Goal: Register for event/course

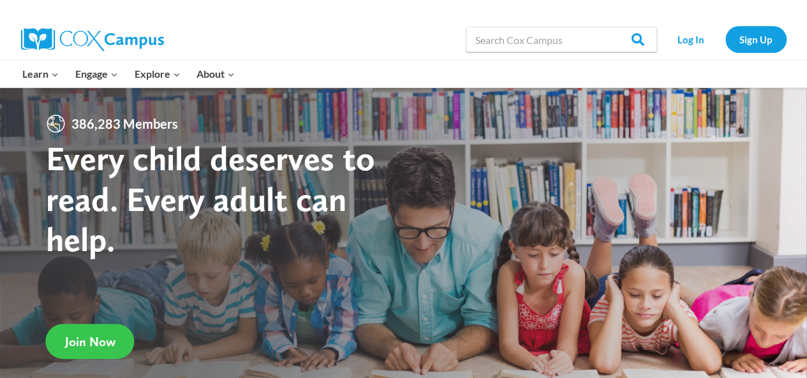
click at [108, 334] on span "Join Now" at bounding box center [90, 341] width 50 height 15
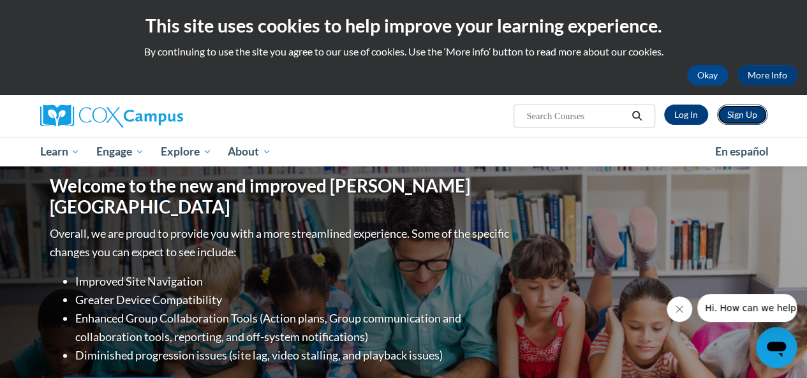
click at [740, 117] on link "Sign Up" at bounding box center [742, 115] width 50 height 20
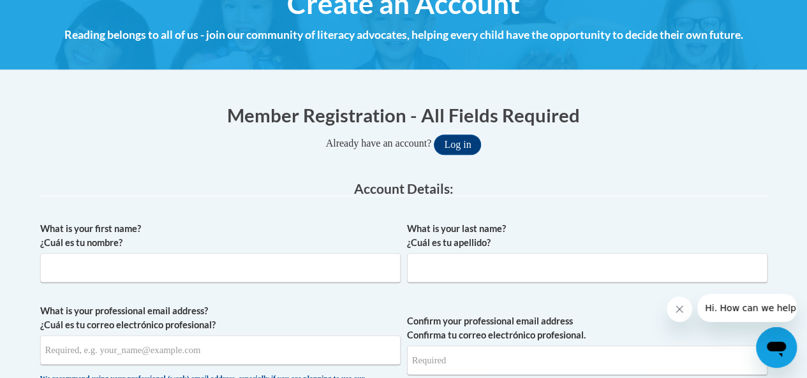
scroll to position [179, 0]
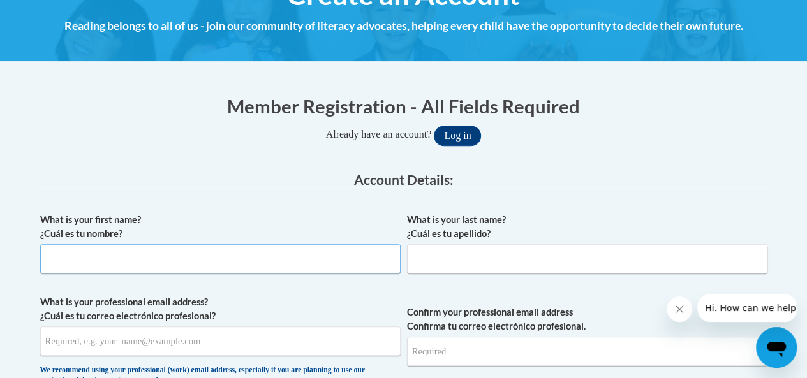
click at [366, 265] on input "What is your first name? ¿Cuál es tu nombre?" at bounding box center [220, 258] width 361 height 29
type input "Lenicia"
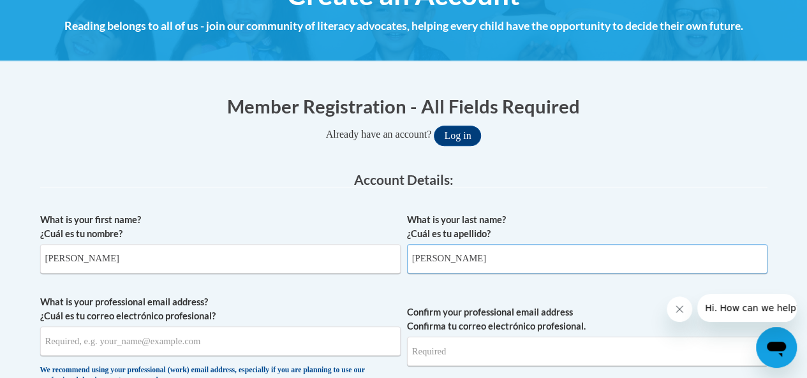
type input "Roland"
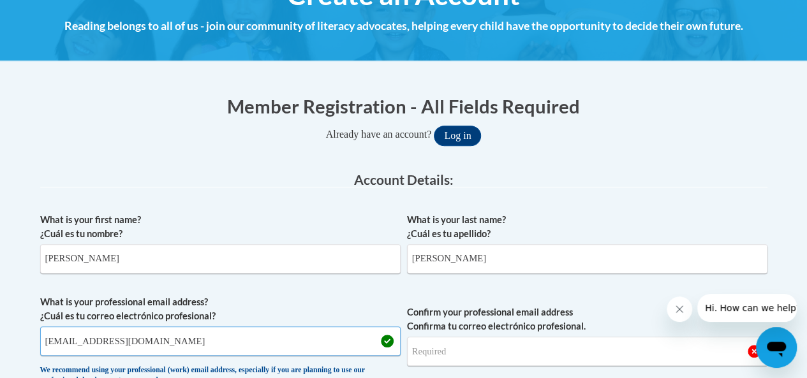
type input "lnr9602@student.columbustech.edu"
click at [458, 347] on input "Confirm your professional email address Confirma tu correo electrónico profesio…" at bounding box center [587, 351] width 361 height 29
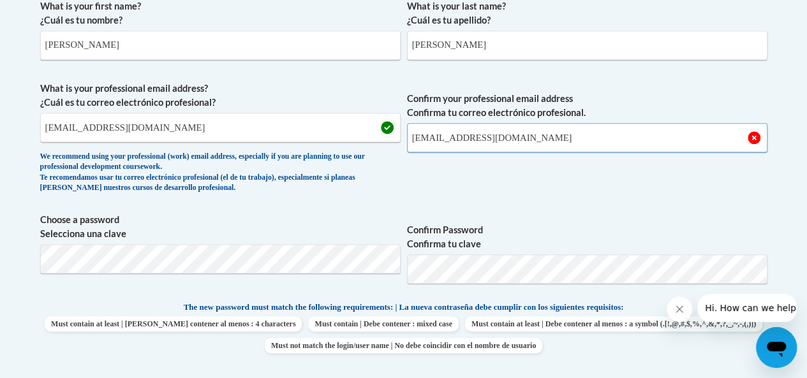
scroll to position [399, 0]
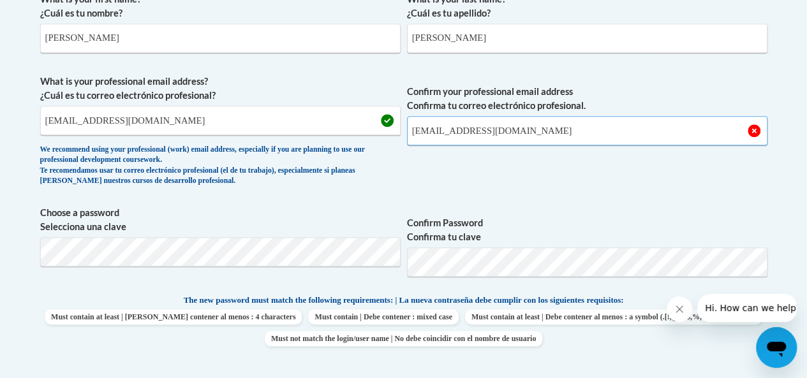
type input "lnr9602@student.columbustech.edu"
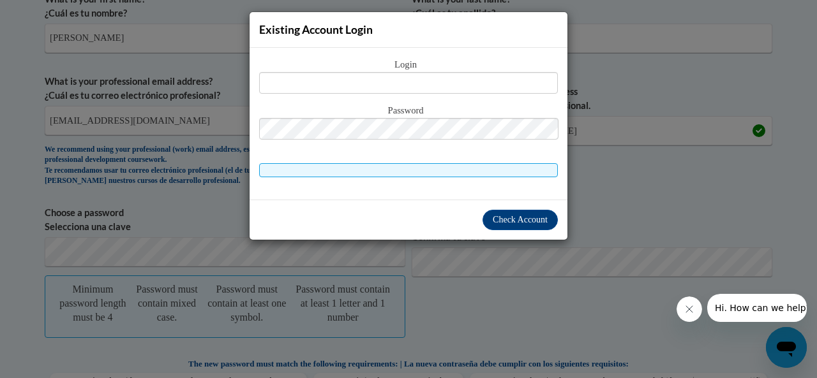
click at [581, 207] on div "Existing Account Login Login Password" at bounding box center [408, 189] width 817 height 378
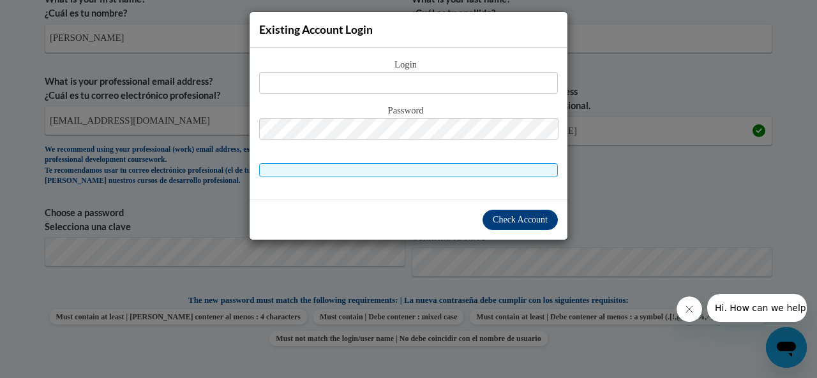
click at [605, 198] on div "Existing Account Login Login Password" at bounding box center [408, 189] width 817 height 378
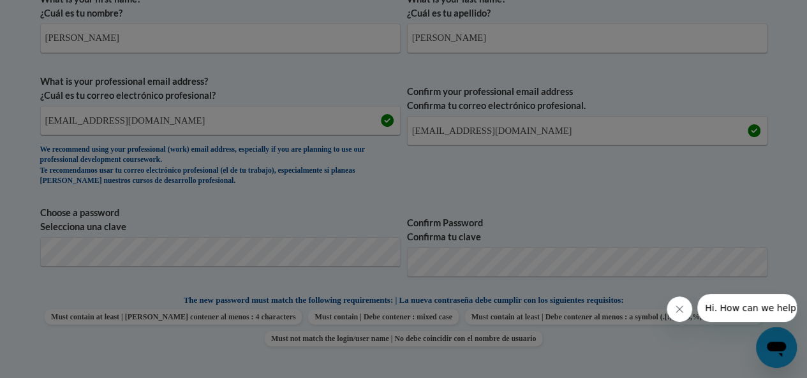
scroll to position [461, 0]
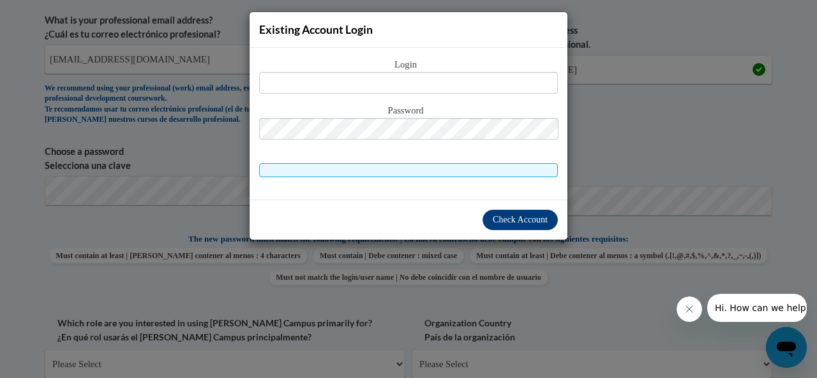
click at [601, 159] on div "Existing Account Login Login Password" at bounding box center [408, 189] width 817 height 378
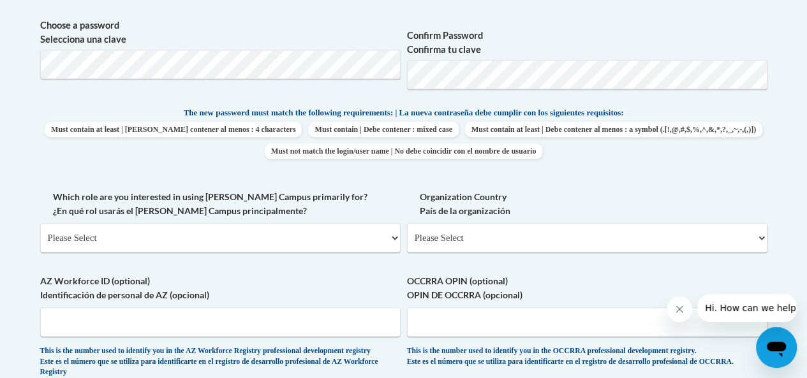
scroll to position [588, 0]
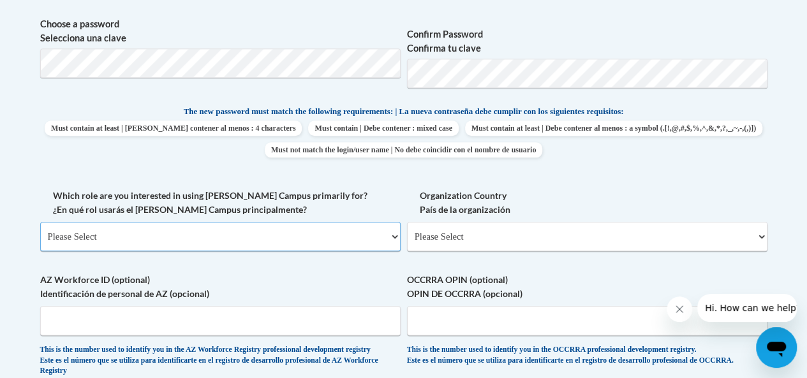
click at [379, 236] on select "Please Select College/University | Colegio/Universidad Community/Nonprofit Part…" at bounding box center [220, 236] width 361 height 29
select select "5a18ea06-2b54-4451-96f2-d152daf9eac5"
click at [40, 222] on select "Please Select College/University | Colegio/Universidad Community/Nonprofit Part…" at bounding box center [220, 236] width 361 height 29
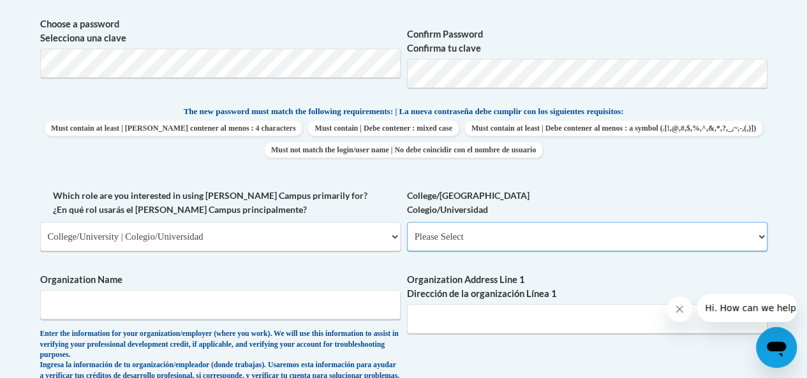
click at [480, 232] on select "Please Select College/University Staff | Empleado universitario College/Univers…" at bounding box center [587, 236] width 361 height 29
select select "99b32b07-cffc-426c-8bf6-0cd77760d84b"
click at [407, 222] on select "Please Select College/University Staff | Empleado universitario College/Univers…" at bounding box center [587, 236] width 361 height 29
click at [348, 308] on input "Organization Name" at bounding box center [220, 304] width 361 height 29
type input "Columbus technical college"
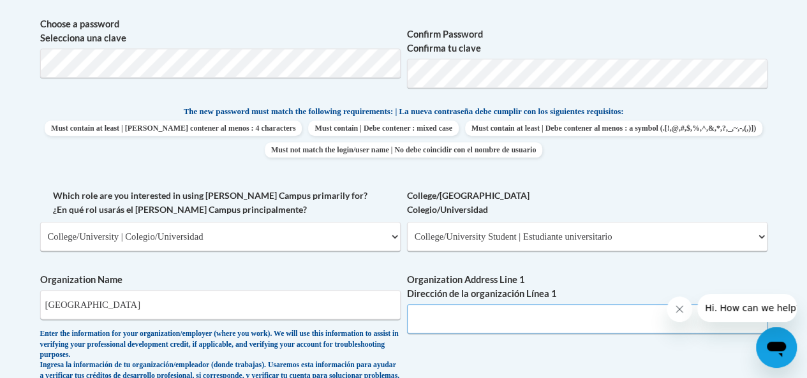
click at [479, 327] on input "Organization Address Line 1 Dirección de la organización Línea 1" at bounding box center [587, 318] width 361 height 29
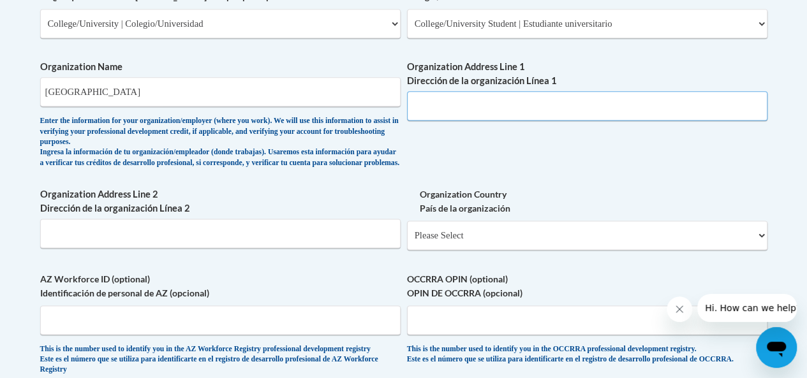
scroll to position [809, 0]
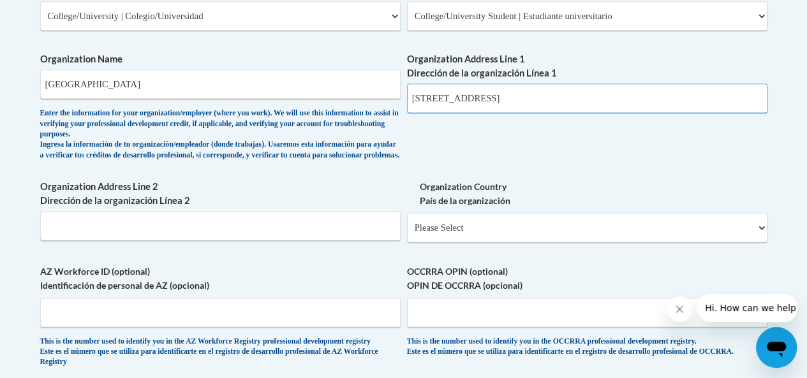
type input "928 Manchester Expy, Columbus, GA 31904"
click at [600, 230] on select "Please Select United States | Estados Unidos Outside of the United States | Fue…" at bounding box center [587, 227] width 361 height 29
select select "ad49bcad-a171-4b2e-b99c-48b446064914"
click at [407, 223] on select "Please Select United States | Estados Unidos Outside of the United States | Fue…" at bounding box center [587, 227] width 361 height 29
select select
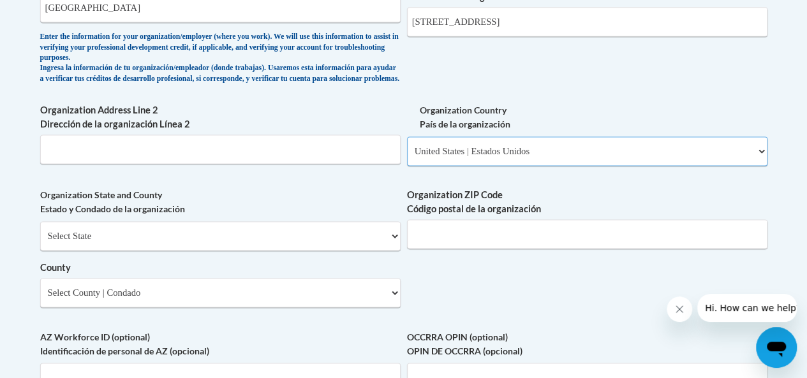
scroll to position [911, 0]
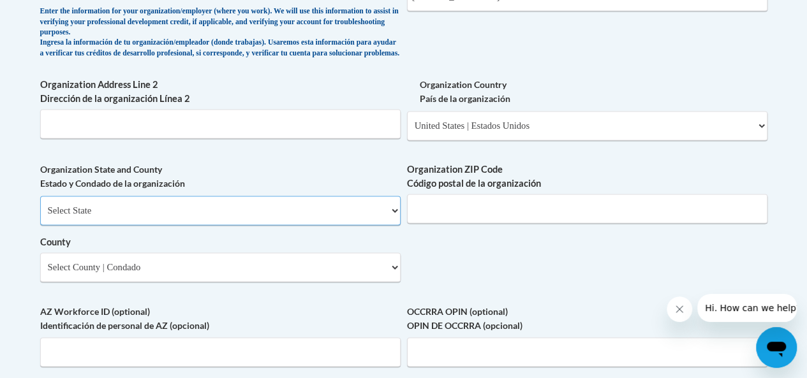
click at [384, 220] on select "Select State Alabama Alaska Arizona Arkansas California Colorado Connecticut De…" at bounding box center [220, 210] width 361 height 29
select select "Georgia"
click at [40, 205] on select "Select State Alabama Alaska Arizona Arkansas California Colorado Connecticut De…" at bounding box center [220, 210] width 361 height 29
click at [464, 223] on input "Organization ZIP Code Código postal de la organización" at bounding box center [587, 208] width 361 height 29
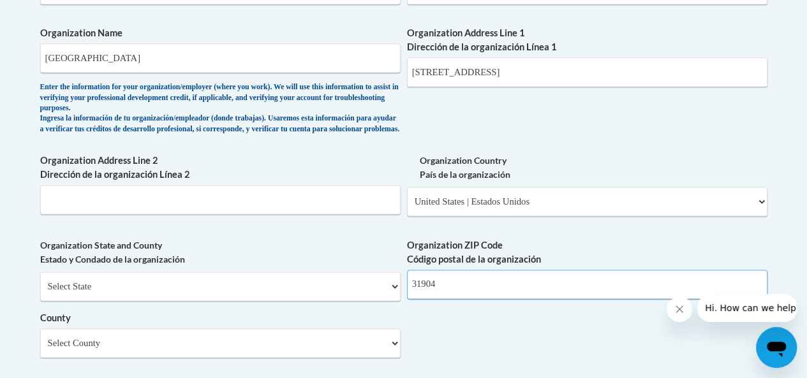
scroll to position [835, 0]
type input "31904"
click at [613, 66] on input "928 Manchester Expy, Columbus, GA 31904" at bounding box center [587, 72] width 361 height 29
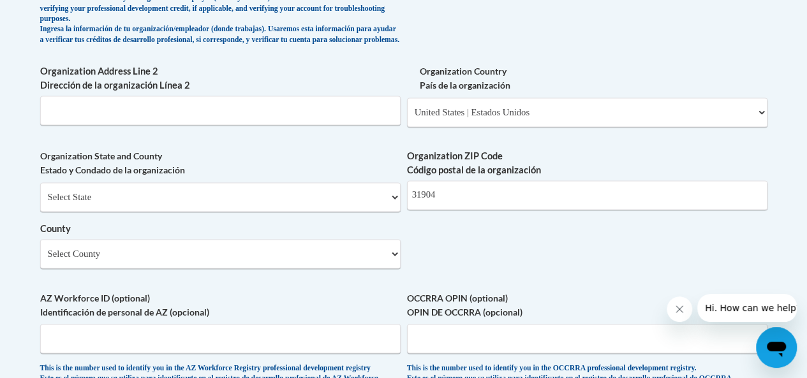
scroll to position [937, 0]
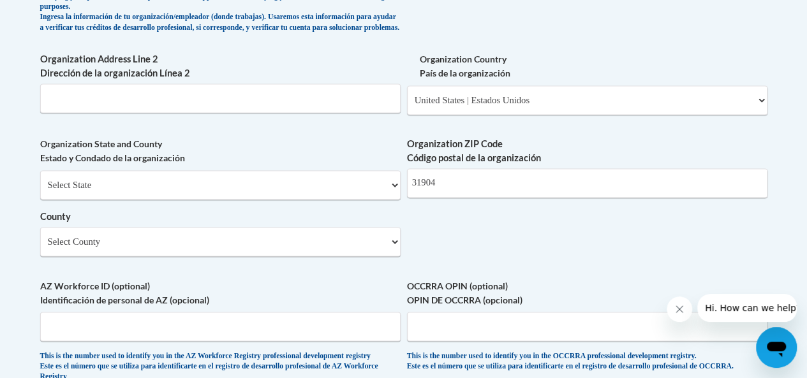
type input "928 Manchester Expy, Columbus, GA"
click at [385, 246] on select "Select County Appling Atkinson Bacon Baker Baldwin Banks Barrow Bartow Ben Hill…" at bounding box center [220, 241] width 361 height 29
select select "Muscogee"
click at [40, 237] on select "Select County Appling Atkinson Bacon Baker Baldwin Banks Barrow Bartow Ben Hill…" at bounding box center [220, 241] width 361 height 29
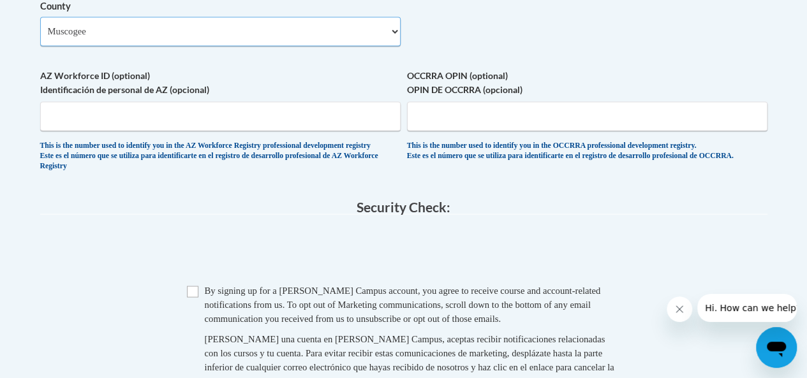
scroll to position [1167, 0]
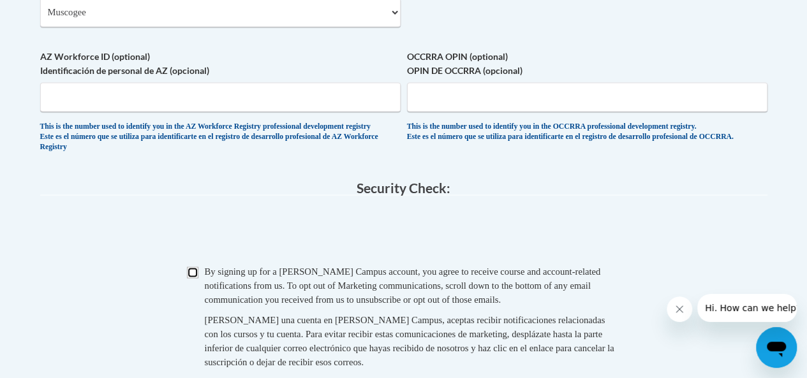
click at [193, 278] on input "Checkbox" at bounding box center [192, 272] width 11 height 11
checkbox input "true"
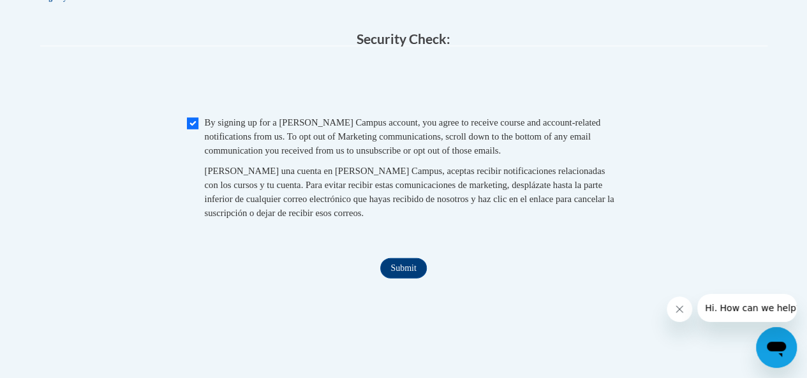
scroll to position [1320, 0]
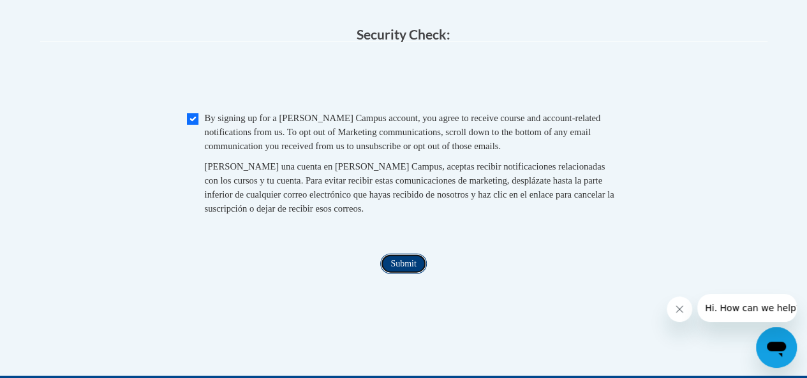
click at [410, 274] on input "Submit" at bounding box center [403, 264] width 46 height 20
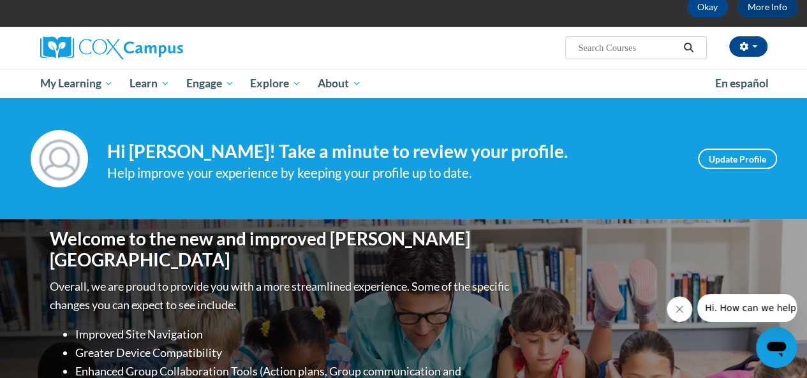
scroll to position [34, 0]
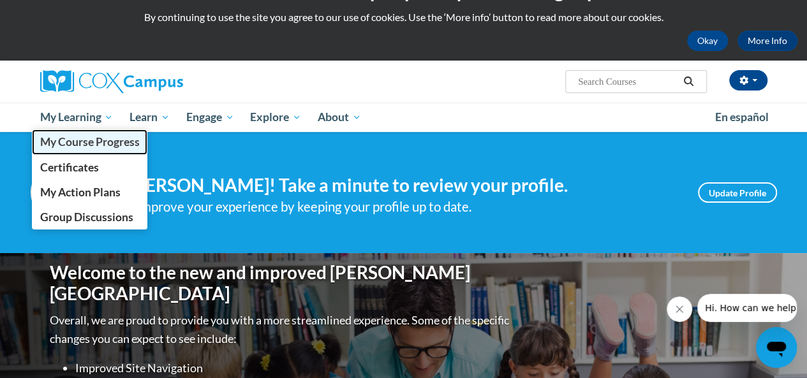
click at [91, 142] on span "My Course Progress" at bounding box center [90, 141] width 100 height 13
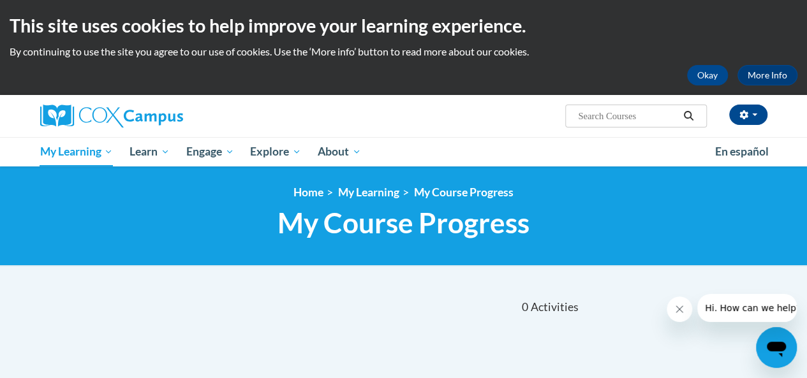
click at [600, 108] on input "Search..." at bounding box center [628, 115] width 102 height 15
type input "Build my brain"
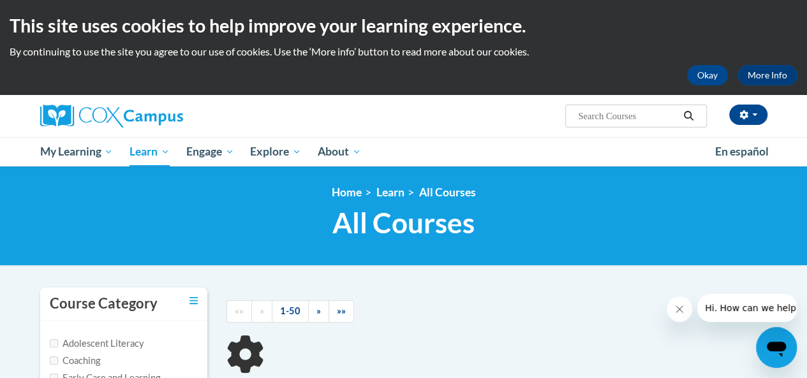
type input "Build my brain"
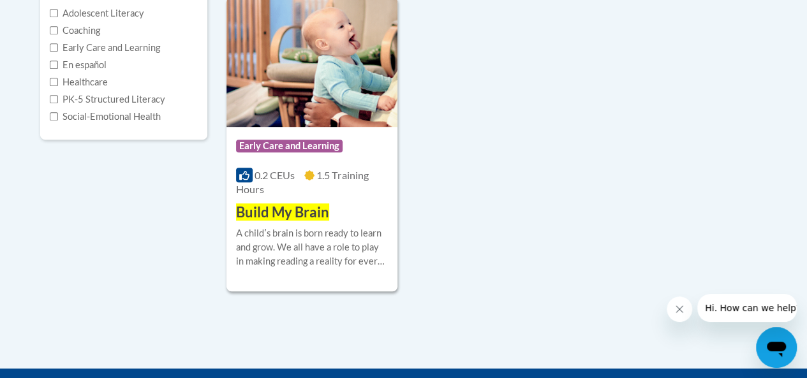
scroll to position [530, 0]
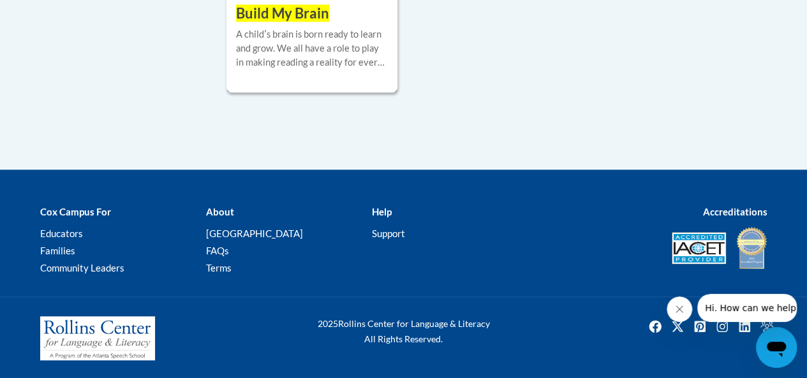
click at [306, 12] on span "Build My Brain" at bounding box center [282, 12] width 93 height 17
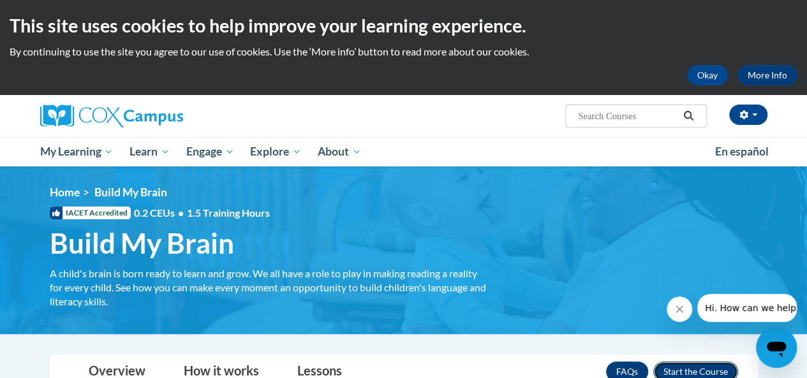
click at [678, 366] on button "Enroll" at bounding box center [695, 372] width 85 height 20
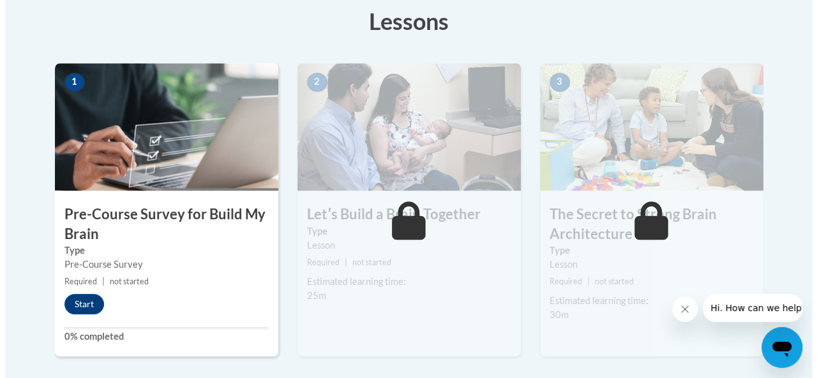
scroll to position [417, 0]
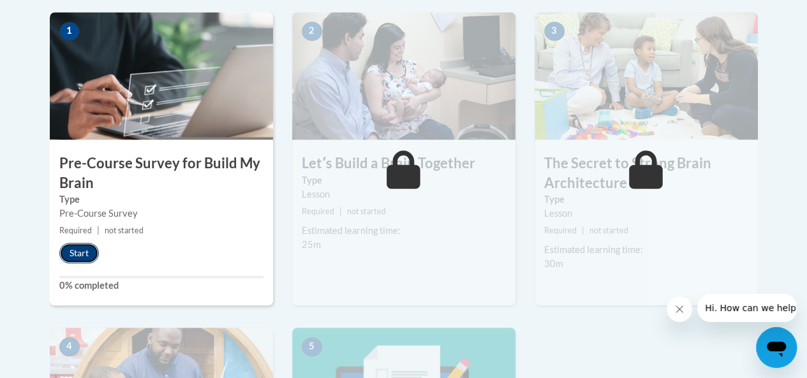
click at [73, 254] on button "Start" at bounding box center [79, 253] width 40 height 20
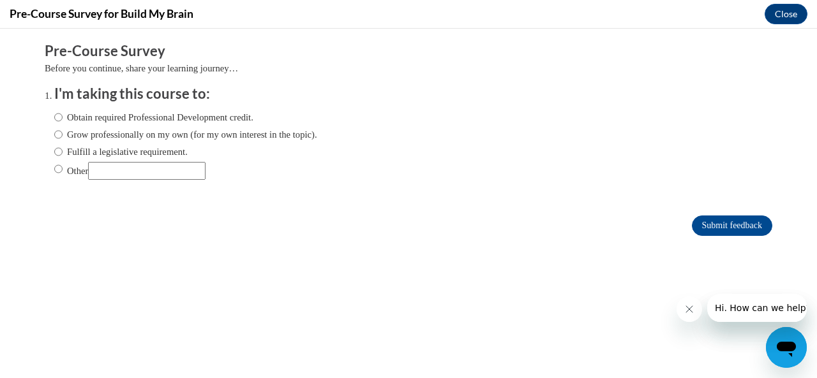
scroll to position [0, 0]
click at [54, 117] on input "Obtain required Professional Development credit." at bounding box center [58, 117] width 8 height 14
radio input "true"
click at [698, 225] on input "Submit feedback" at bounding box center [732, 226] width 80 height 20
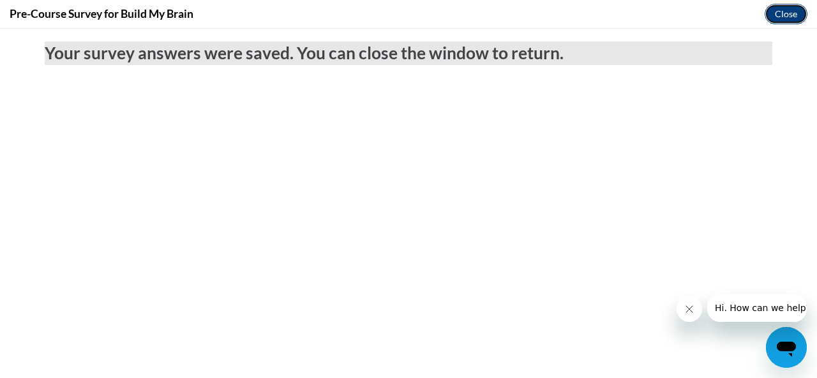
click at [781, 17] on button "Close" at bounding box center [786, 14] width 43 height 20
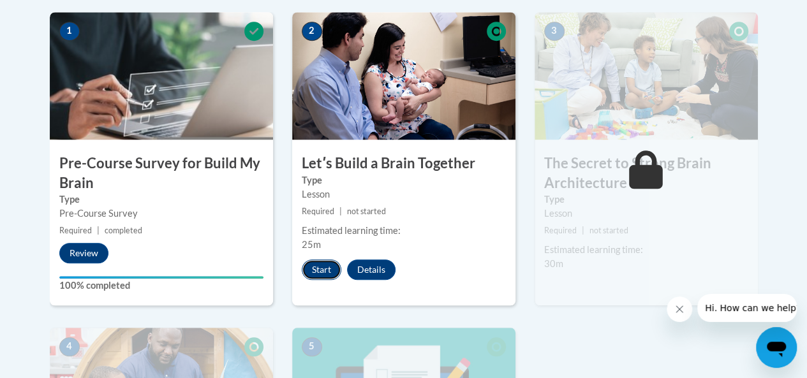
click at [323, 272] on button "Start" at bounding box center [322, 270] width 40 height 20
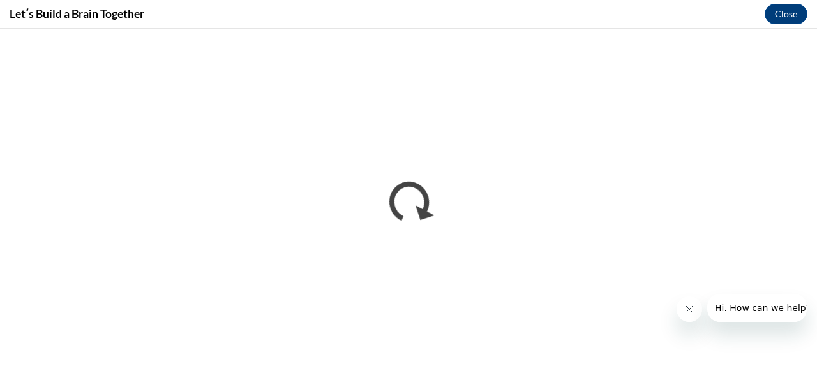
click at [684, 310] on icon "Close message from company" at bounding box center [688, 309] width 10 height 10
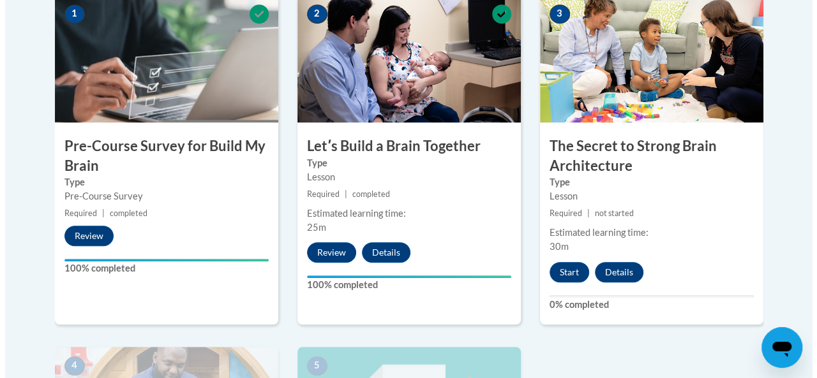
scroll to position [416, 0]
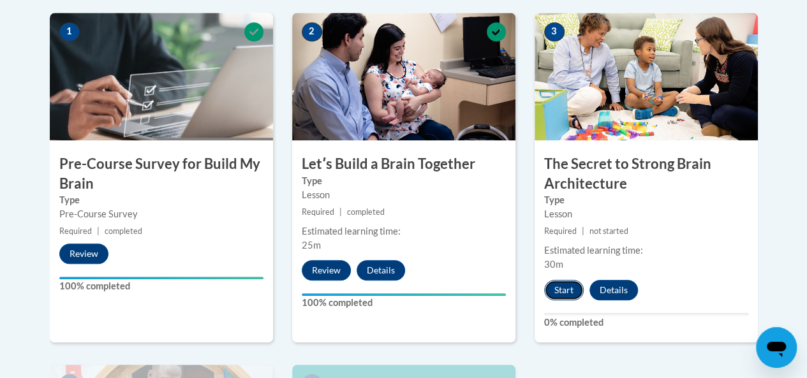
click at [566, 290] on button "Start" at bounding box center [564, 290] width 40 height 20
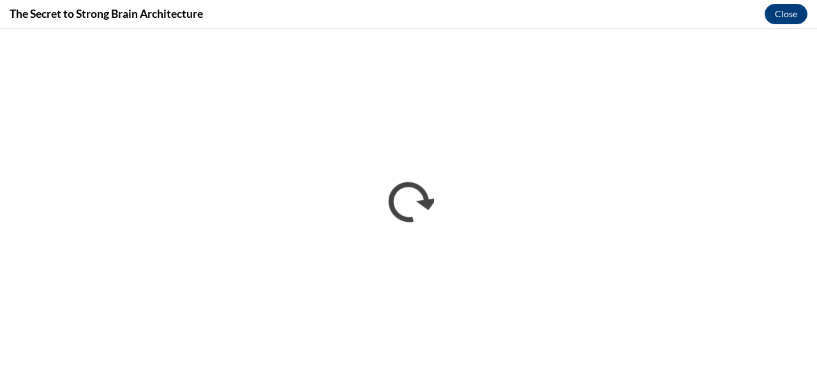
scroll to position [0, 0]
